Goal: Ask a question

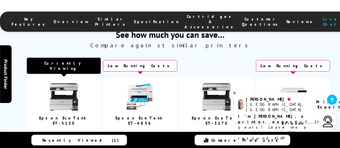
scroll to position [1399, 0]
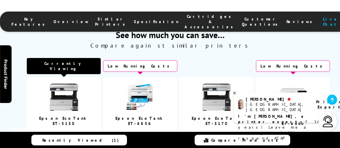
click at [142, 83] on img at bounding box center [140, 97] width 29 height 29
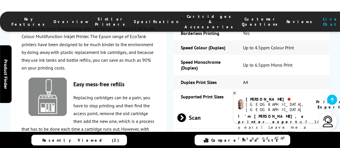
scroll to position [970, 0]
click at [186, 113] on span at bounding box center [186, 117] width 0 height 9
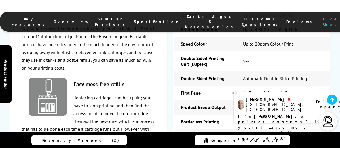
scroll to position [873, 0]
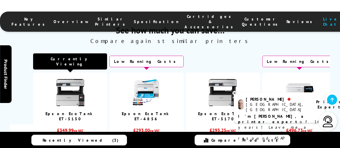
scroll to position [0, 69]
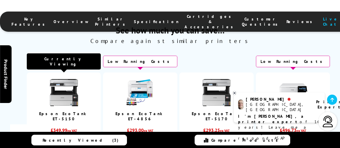
click at [282, 111] on link "Epson EcoTank ET-8500" at bounding box center [293, 116] width 50 height 10
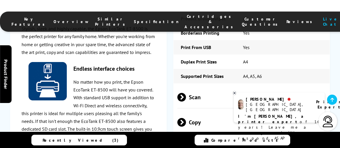
scroll to position [913, 0]
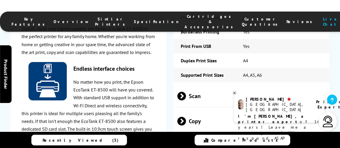
click at [186, 92] on span at bounding box center [186, 96] width 0 height 9
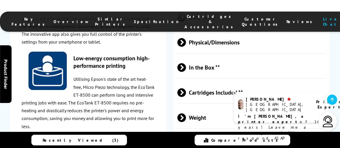
scroll to position [1233, 0]
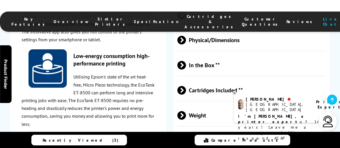
click at [307, 119] on p "I'm Ashley, a printer expert of 14 years! Leave me a message and I'll respond A…" at bounding box center [279, 126] width 82 height 27
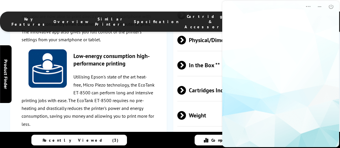
scroll to position [0, 0]
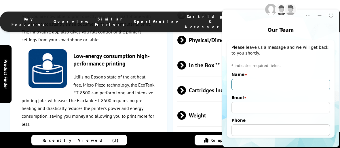
click at [258, 86] on input "Name" at bounding box center [280, 85] width 98 height 12
type input "Steve Jones"
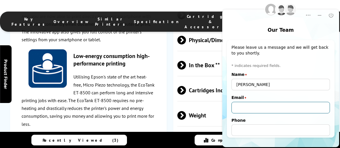
type input "treletertcc@gmail.com"
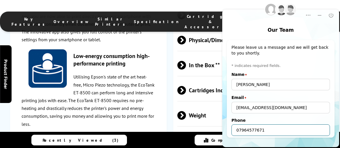
click at [248, 130] on input "07964577671" at bounding box center [280, 130] width 98 height 12
type input "07964 577671"
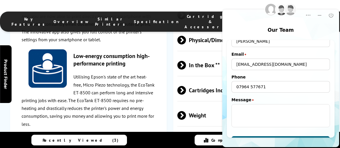
scroll to position [44, 0]
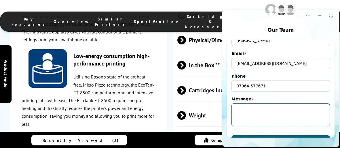
click at [279, 106] on textarea "Message" at bounding box center [280, 114] width 98 height 23
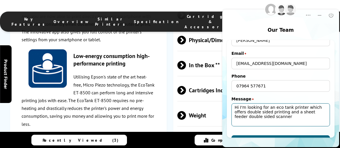
click at [295, 112] on textarea "Hi I'm looking for an eco tank printer which offers double sided printing and a…" at bounding box center [280, 114] width 98 height 23
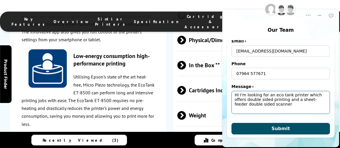
type textarea "Hi I'm looking for an eco tank printer which offers double sided printing and a…"
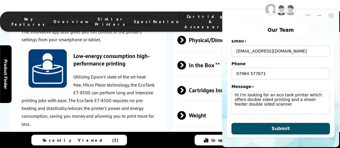
click at [286, 129] on span "Submit" at bounding box center [280, 127] width 18 height 5
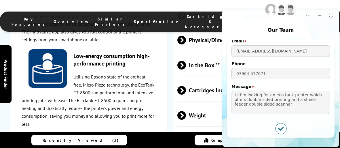
click at [201, 54] on span "In the Box **" at bounding box center [251, 65] width 148 height 22
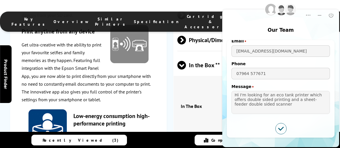
click at [134, 49] on p "Get ultra-creative with the ability to print your favourite selfies and family …" at bounding box center [89, 72] width 134 height 63
